Goal: Task Accomplishment & Management: Use online tool/utility

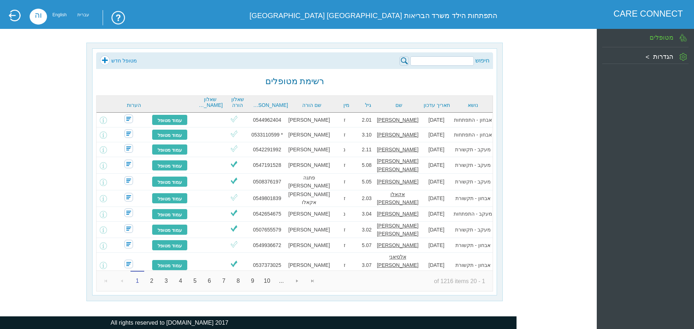
click at [651, 45] on div "מטופלים" at bounding box center [645, 38] width 86 height 14
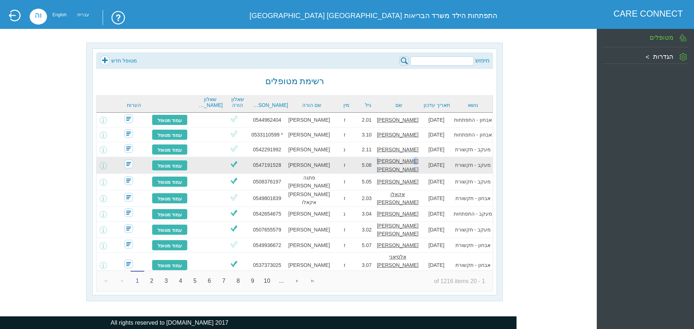
click at [396, 162] on u "[PERSON_NAME] [PERSON_NAME]" at bounding box center [398, 165] width 42 height 14
click at [320, 168] on td "[PERSON_NAME]" at bounding box center [309, 165] width 44 height 17
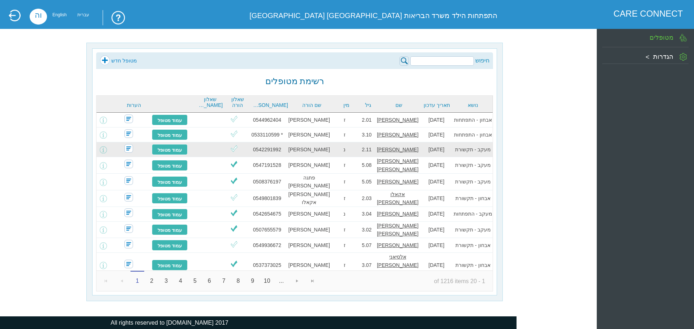
click at [415, 150] on td "[PERSON_NAME]" at bounding box center [397, 149] width 44 height 15
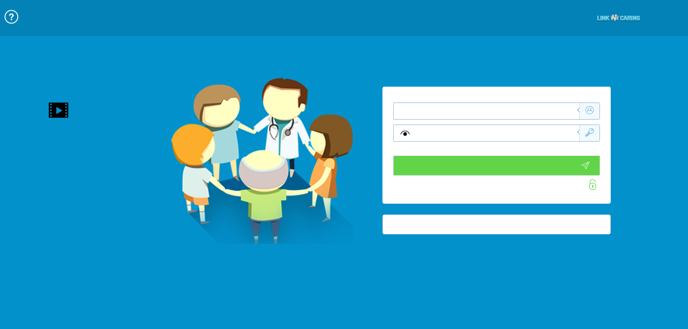
type input "התחבר עכשיו"
type input "עדיין לא? צור חשבון!"
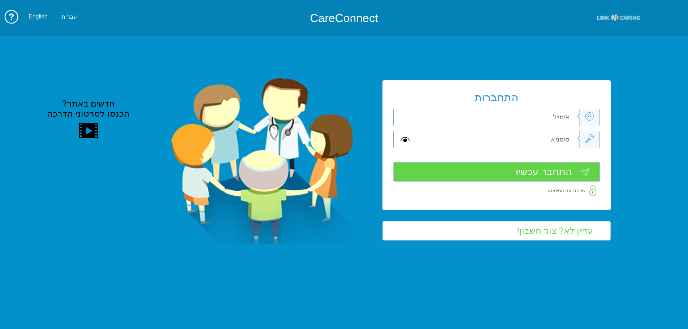
click at [548, 116] on div "התחברות שדה חובה שדה חובה שדה חובה" at bounding box center [497, 145] width 228 height 130
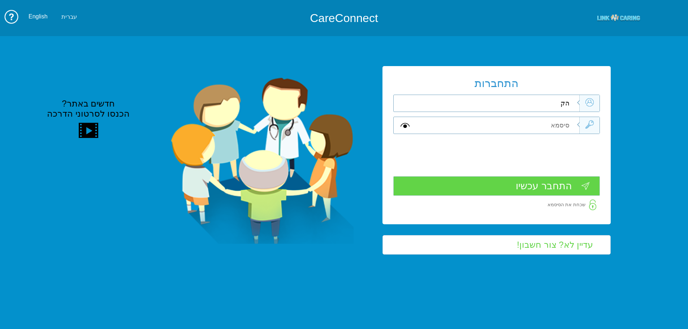
type input "ה"
type input "vered.hinoch@pbsh.health.gov.il"
click at [524, 119] on input "text" at bounding box center [498, 125] width 163 height 17
type input "ה"
click at [572, 176] on input "התחבר עכשיו" at bounding box center [496, 186] width 207 height 20
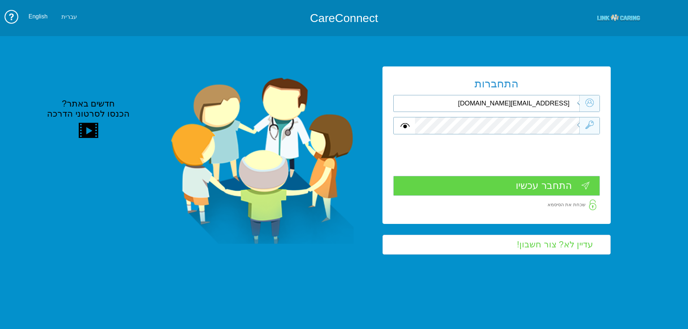
click at [572, 182] on input "התחבר עכשיו" at bounding box center [496, 186] width 207 height 20
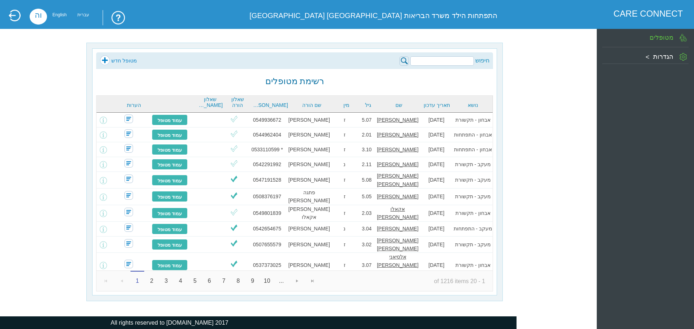
click at [440, 59] on input "search" at bounding box center [442, 60] width 64 height 9
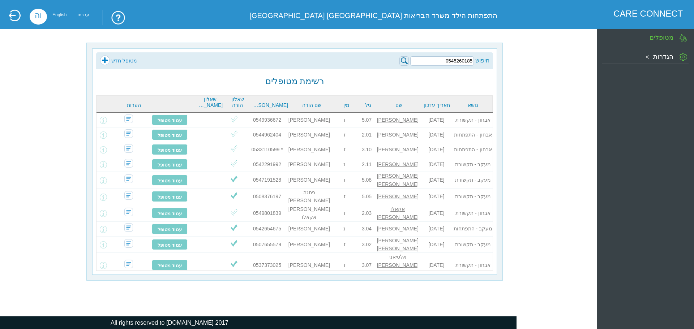
click at [406, 58] on img at bounding box center [403, 60] width 9 height 9
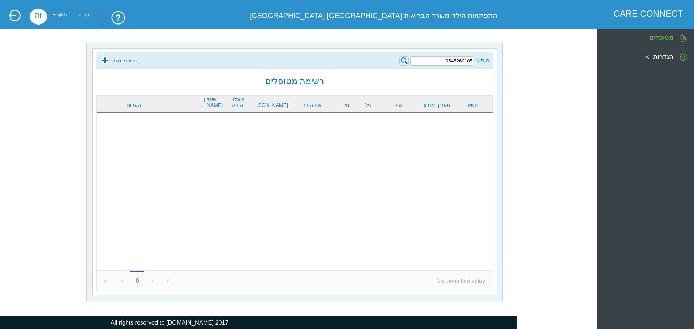
drag, startPoint x: 436, startPoint y: 60, endPoint x: 522, endPoint y: 59, distance: 86.7
click at [522, 59] on div "חיפוש 0545260185 מטופל חדש רשימת מטופלים נושא תאריך עדכון שם גיל מין שם הורה [P…" at bounding box center [294, 172] width 561 height 259
type input "0527247411"
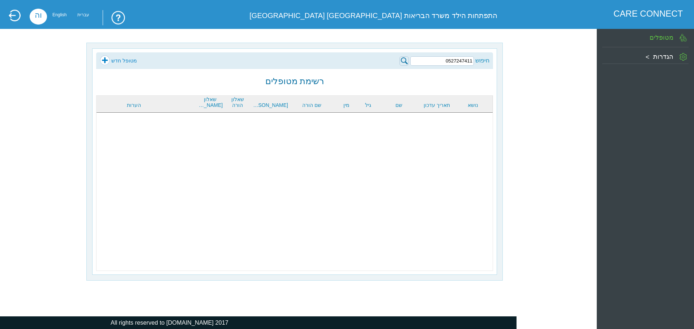
click at [403, 60] on img at bounding box center [403, 60] width 9 height 9
click at [403, 64] on img at bounding box center [403, 60] width 9 height 9
click at [415, 62] on input "0527247411" at bounding box center [442, 60] width 64 height 9
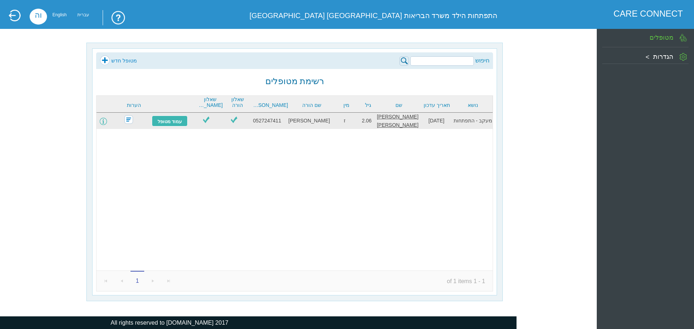
click at [107, 121] on span at bounding box center [103, 121] width 7 height 7
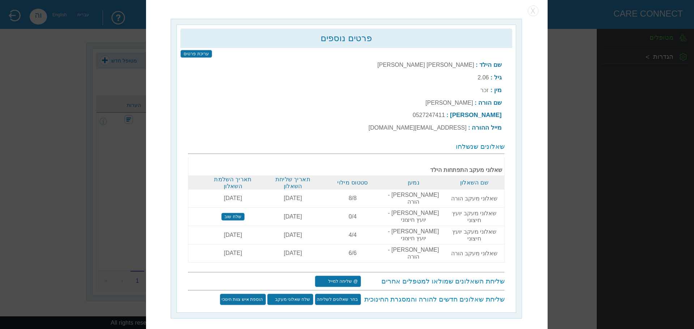
click at [298, 293] on input "שלח שאלוני מעקב" at bounding box center [290, 299] width 46 height 12
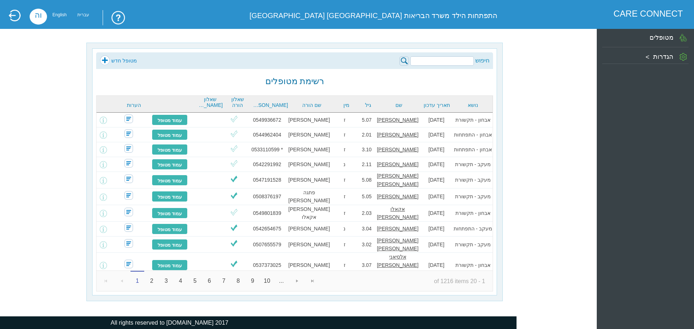
click at [445, 56] on input "search" at bounding box center [442, 60] width 64 height 9
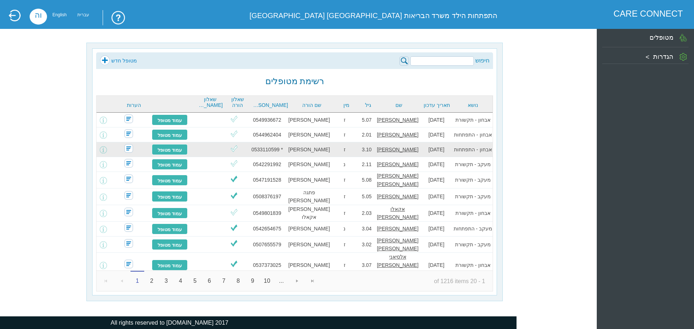
click at [398, 150] on u "[PERSON_NAME]" at bounding box center [398, 150] width 42 height 6
